Goal: Task Accomplishment & Management: Use online tool/utility

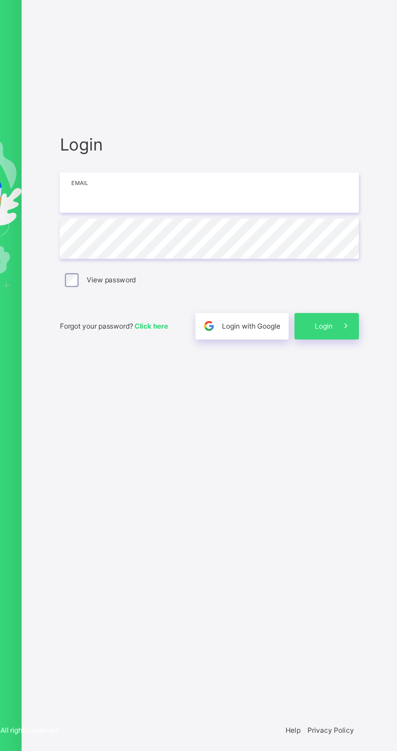
click at [233, 367] on input "email" at bounding box center [264, 352] width 211 height 28
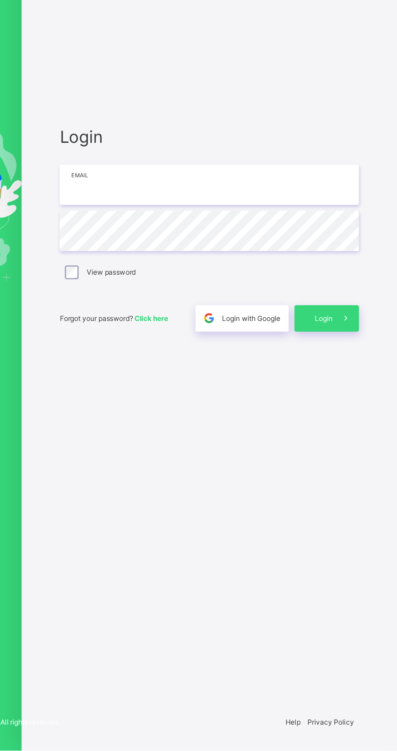
type input "**********"
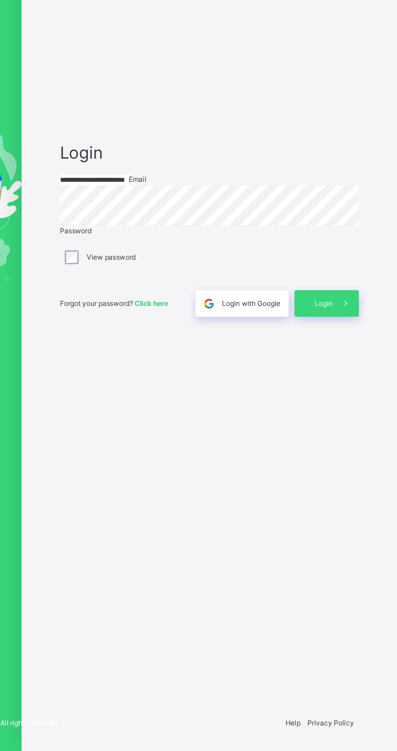
scroll to position [38, 0]
click at [362, 440] on icon at bounding box center [361, 435] width 9 height 9
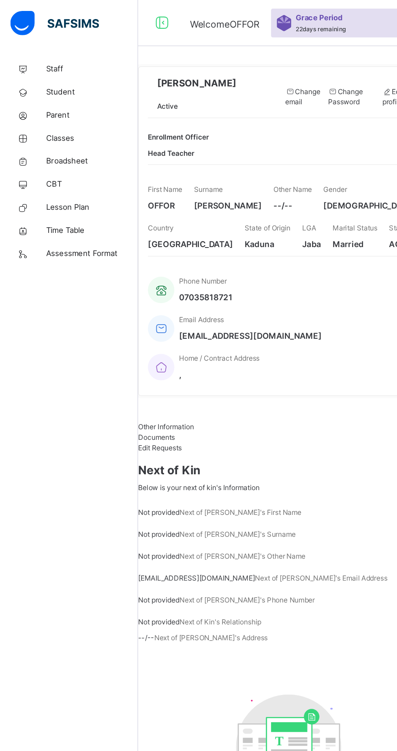
click at [47, 88] on link "Parent" at bounding box center [48, 81] width 97 height 16
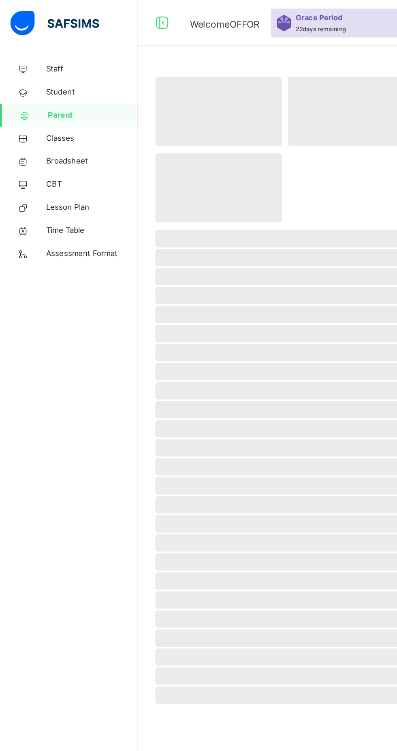
click at [54, 99] on span "Classes" at bounding box center [64, 97] width 65 height 8
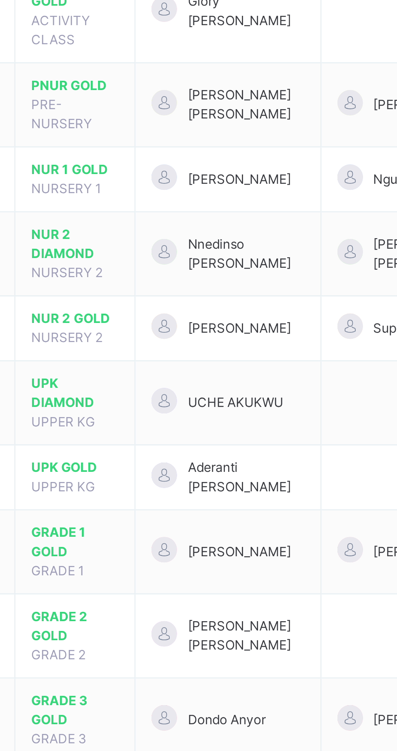
click at [171, 256] on span "NUR 2 GOLD" at bounding box center [156, 259] width 33 height 7
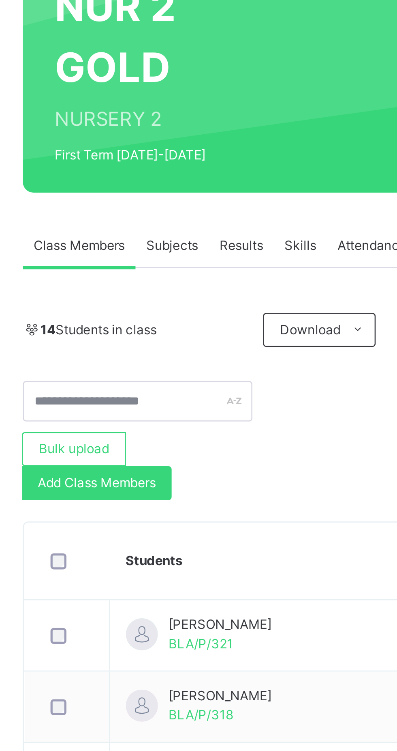
click at [166, 180] on span "Subjects" at bounding box center [169, 183] width 20 height 7
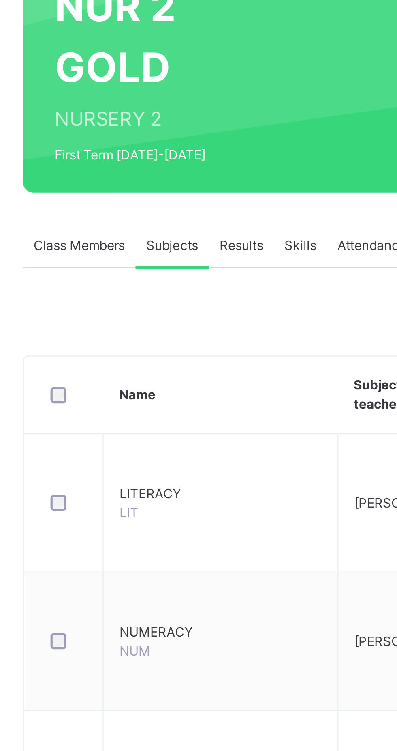
click at [301, 308] on td "Assess Students Take Attendance Change Teacher" at bounding box center [334, 334] width 97 height 53
click at [331, 313] on span at bounding box center [326, 320] width 14 height 14
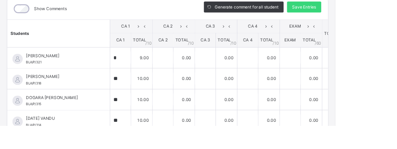
scroll to position [20, 0]
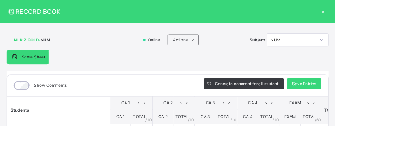
click at [389, 15] on div "×" at bounding box center [383, 13] width 12 height 11
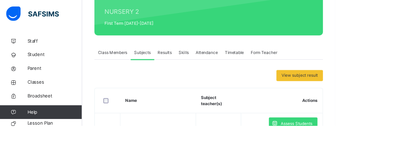
scroll to position [161, 0]
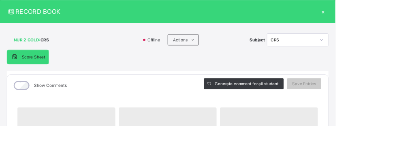
scroll to position [99, 0]
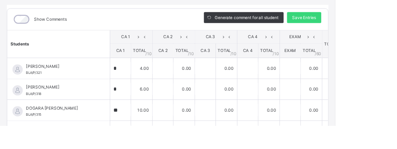
type input "*"
type input "**"
type input "*"
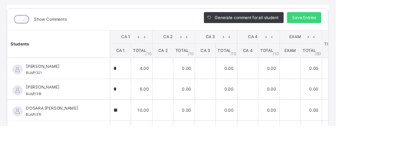
type input "*"
type input "**"
type input "*"
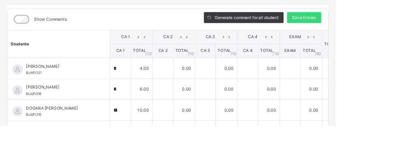
type input "**"
type input "*"
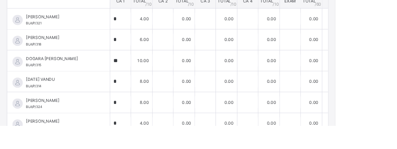
scroll to position [60, 0]
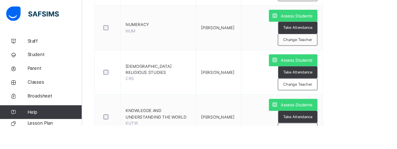
scroll to position [0, 0]
click at [350, 124] on span "Assess Students" at bounding box center [351, 123] width 37 height 7
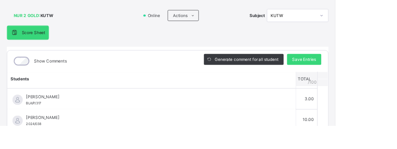
scroll to position [161, 0]
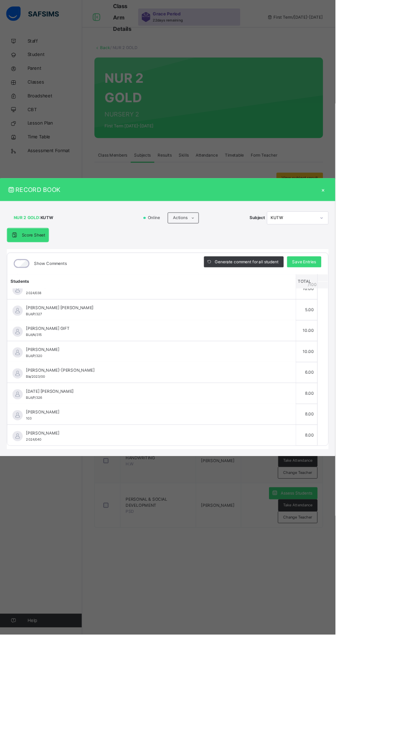
scroll to position [0, 0]
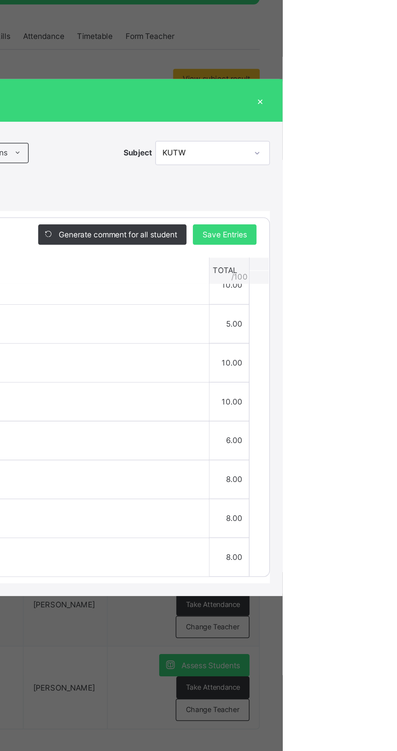
click at [301, 449] on div "[PERSON_NAME]-[PERSON_NAME] Bla/2023/00" at bounding box center [181, 442] width 301 height 15
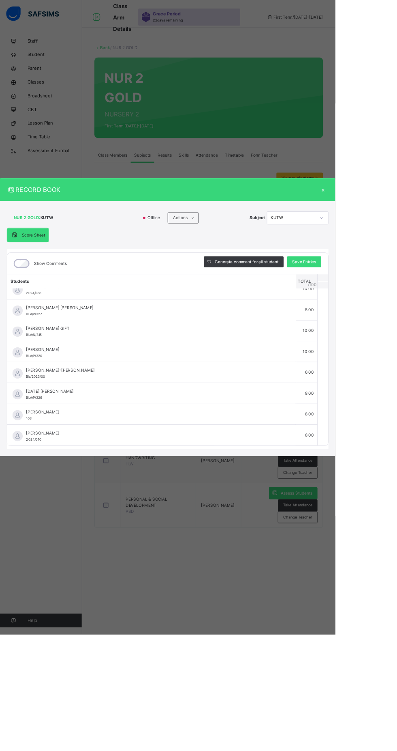
click at [215, 492] on span "[PERSON_NAME]" at bounding box center [181, 487] width 301 height 7
click at [389, 230] on div "×" at bounding box center [383, 224] width 12 height 11
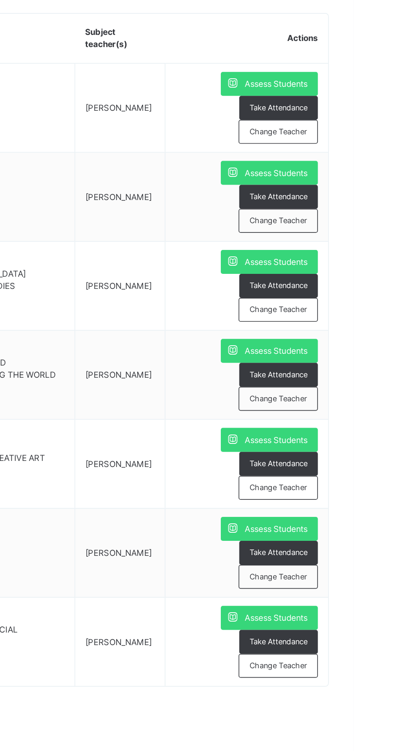
click at [339, 427] on span "Assess Students" at bounding box center [351, 425] width 37 height 7
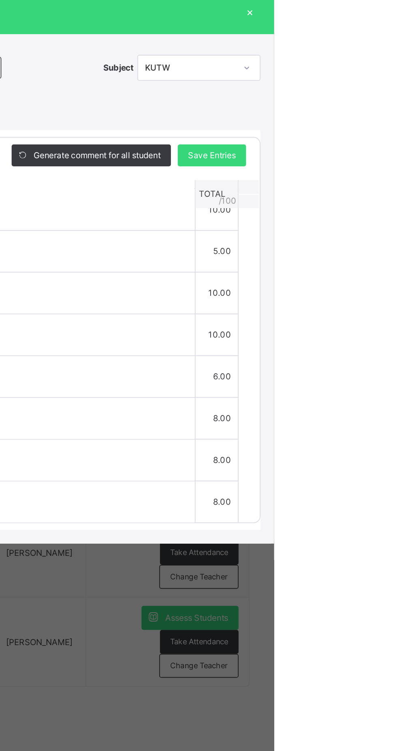
click at [397, 238] on div "RECORD BOOK ×" at bounding box center [198, 224] width 397 height 27
click at [389, 230] on div "×" at bounding box center [383, 224] width 12 height 11
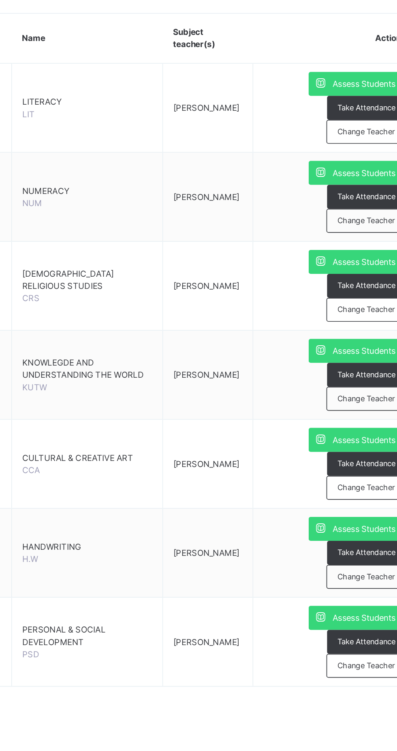
click at [333, 373] on span "Assess Students" at bounding box center [351, 373] width 37 height 7
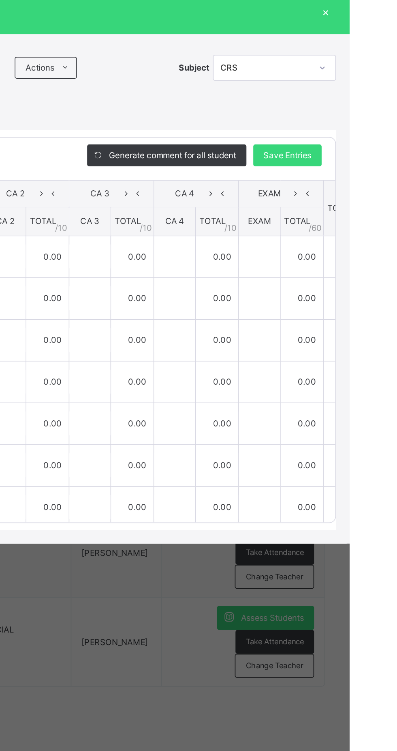
type input "*"
type input "**"
type input "*"
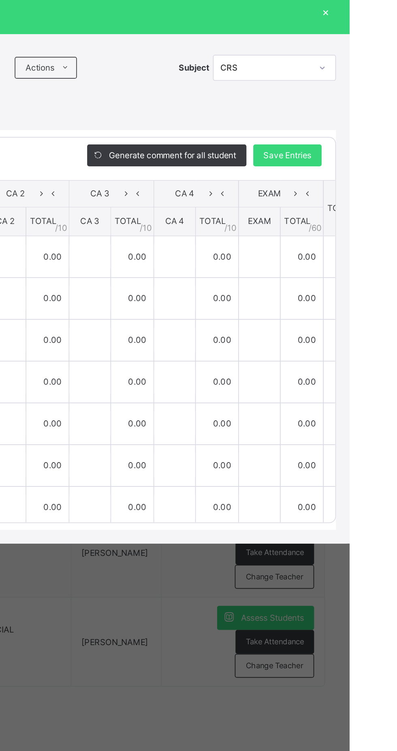
type input "*"
type input "**"
type input "*"
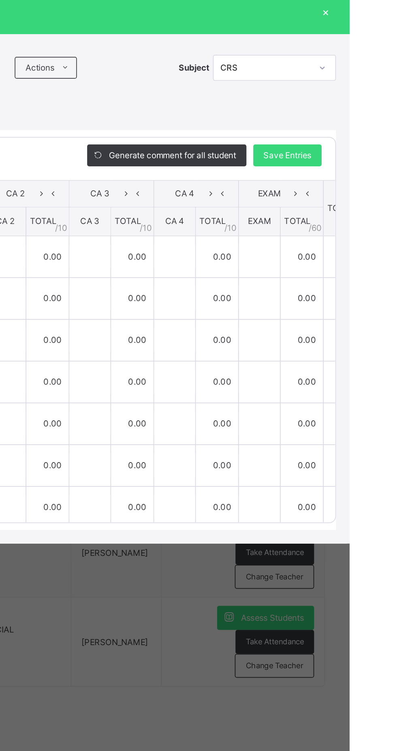
type input "**"
type input "*"
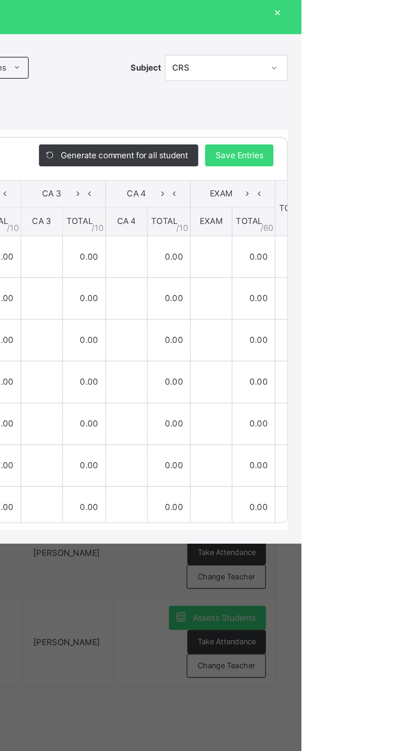
click at [389, 230] on div "×" at bounding box center [383, 224] width 12 height 11
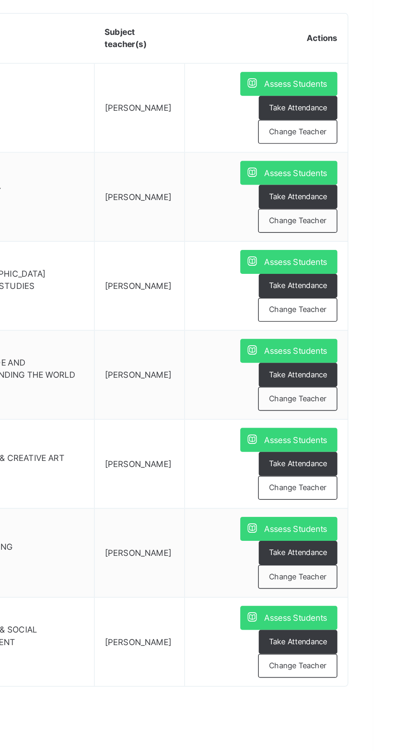
click at [334, 426] on span "Assess Students" at bounding box center [351, 425] width 37 height 7
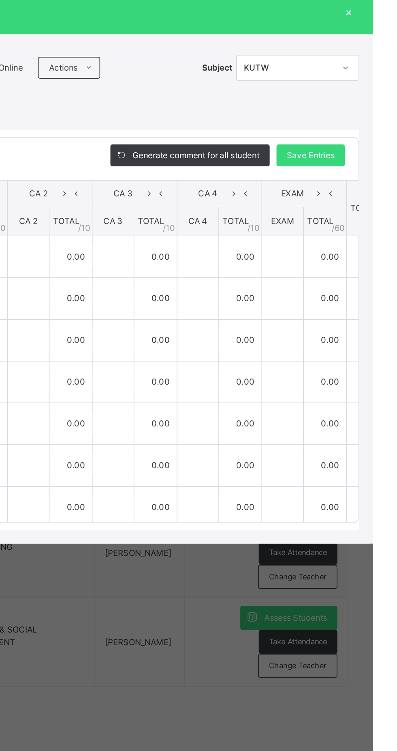
type input "*"
type input "**"
type input "*"
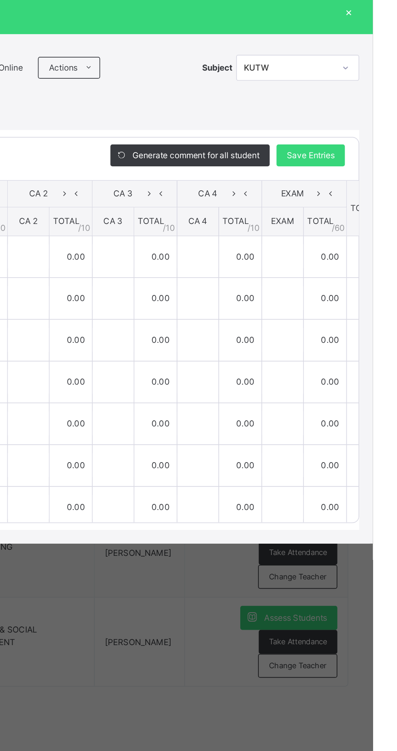
type input "*"
type input "**"
type input "*"
type input "**"
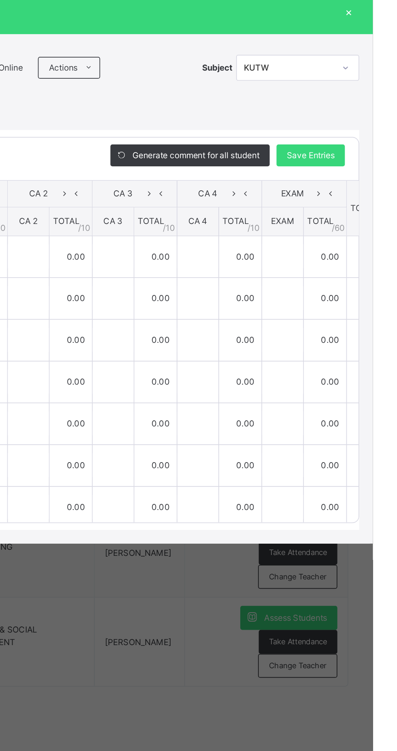
type input "*"
